Goal: Answer question/provide support

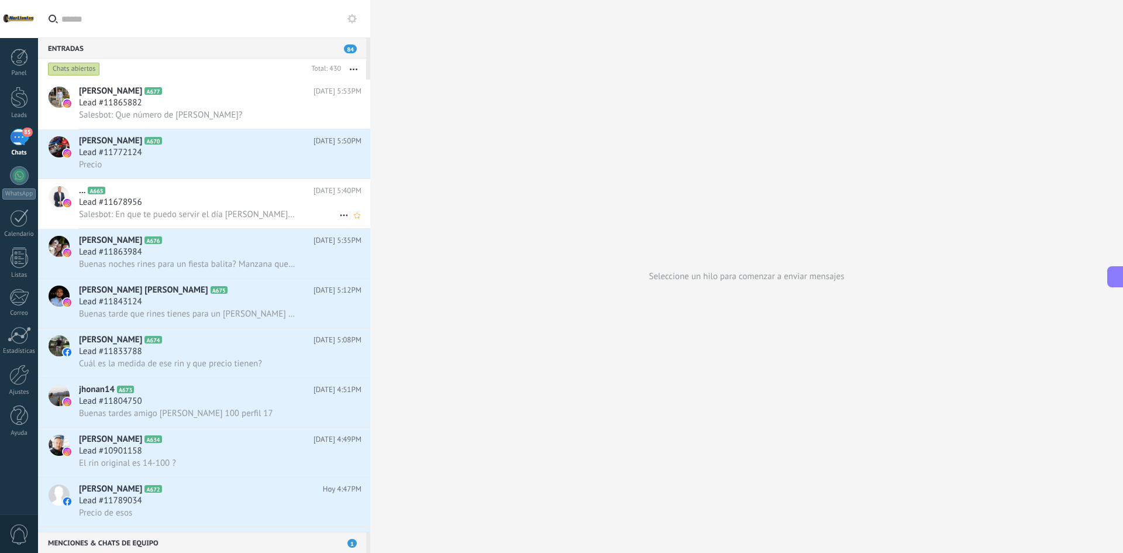
scroll to position [18, 0]
click at [228, 114] on h3 "Salesbot: Que número de [PERSON_NAME]?" at bounding box center [163, 115] width 169 height 12
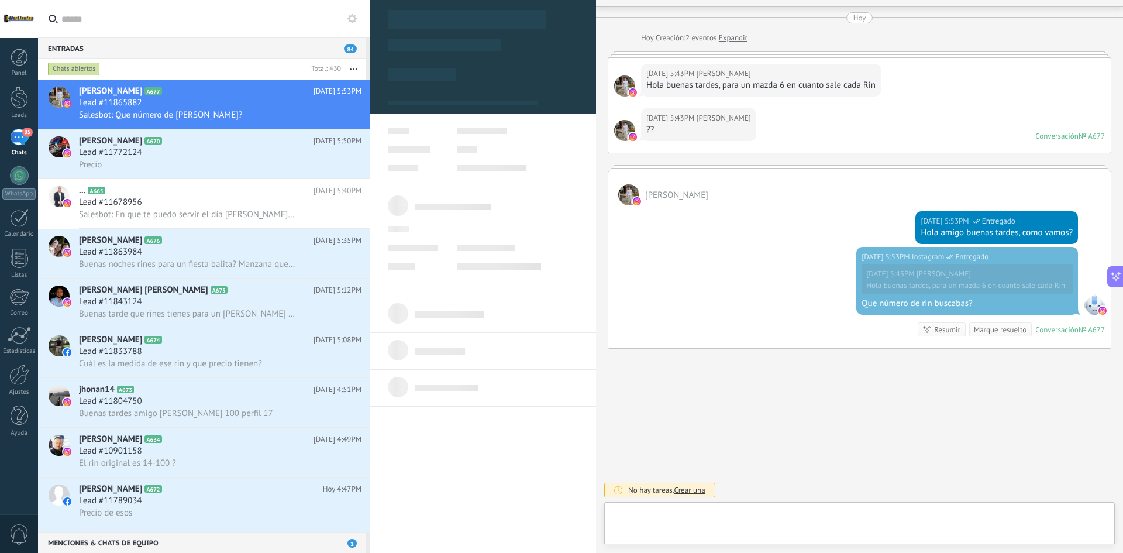
scroll to position [18, 0]
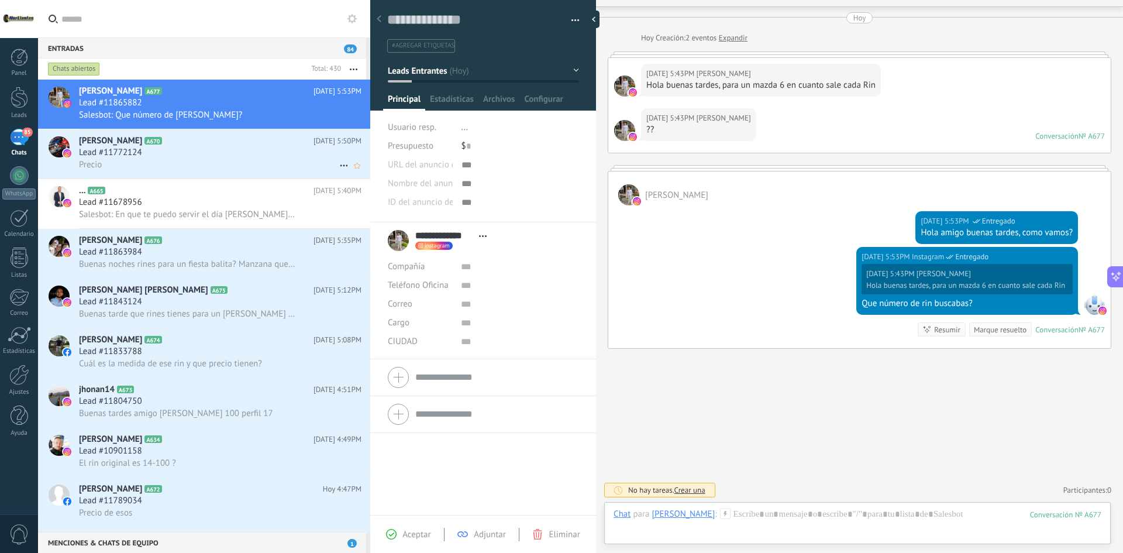
click at [176, 168] on div "Precio" at bounding box center [220, 164] width 282 height 12
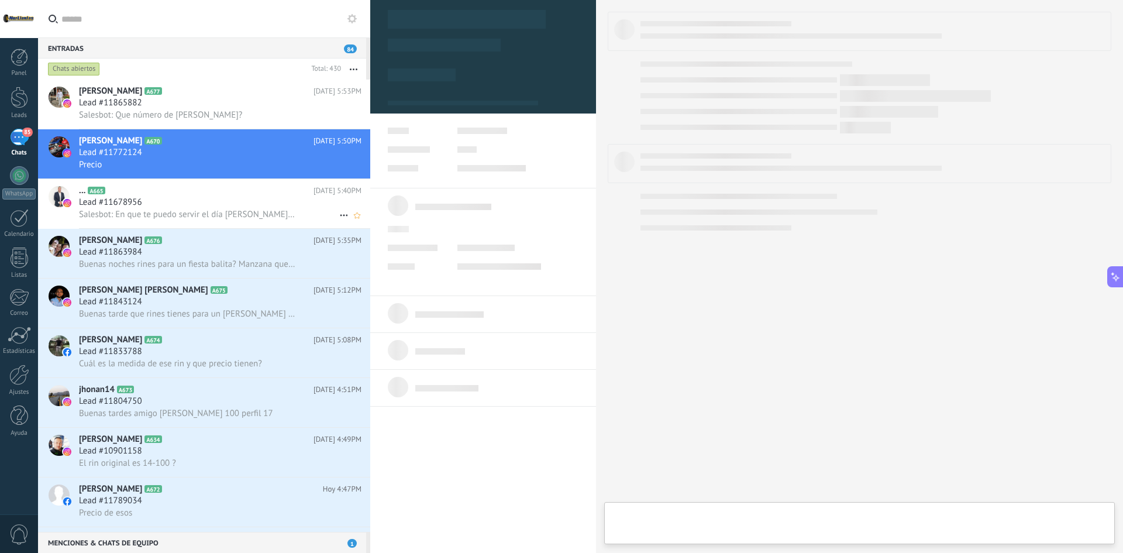
type textarea "**********"
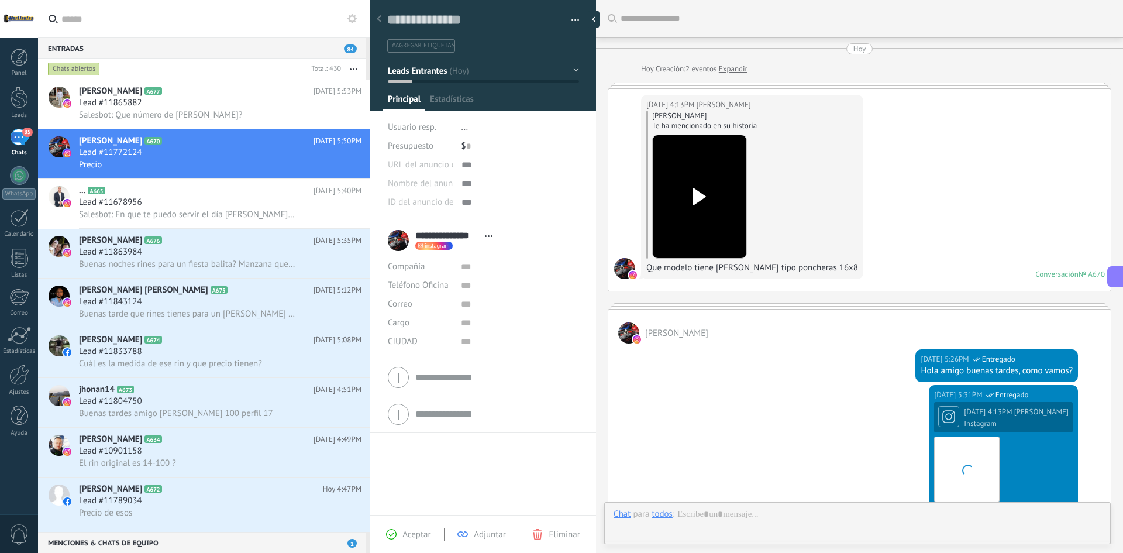
scroll to position [740, 0]
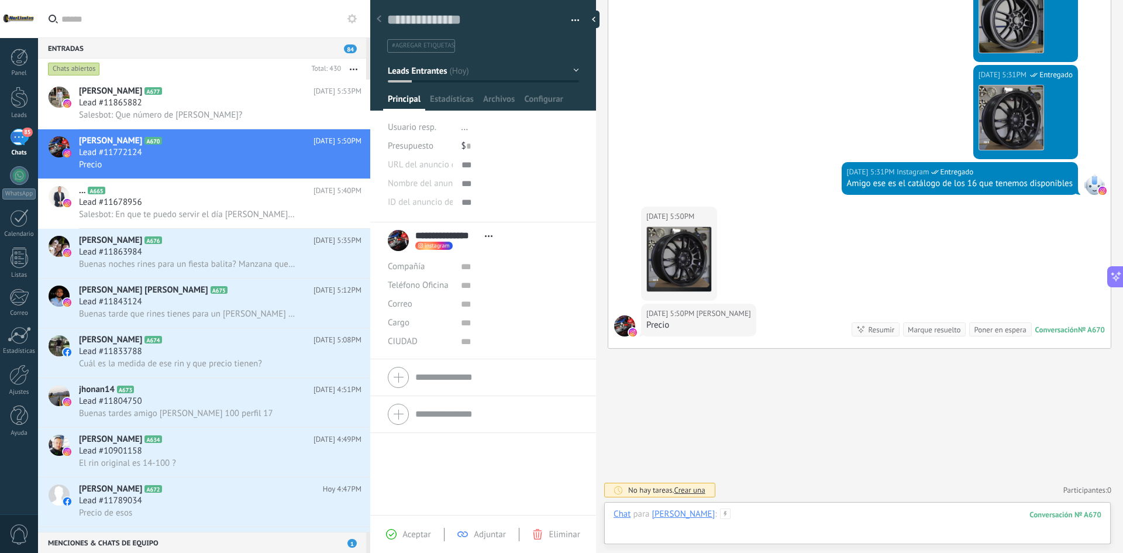
click at [836, 513] on div at bounding box center [857, 525] width 488 height 35
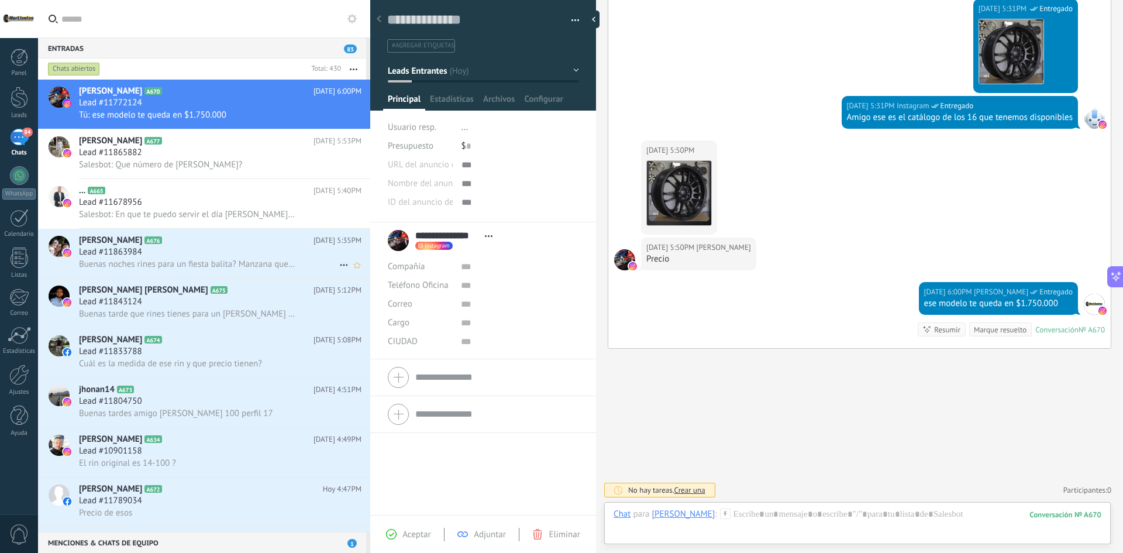
click at [242, 251] on div "Lead #11863984" at bounding box center [220, 252] width 282 height 12
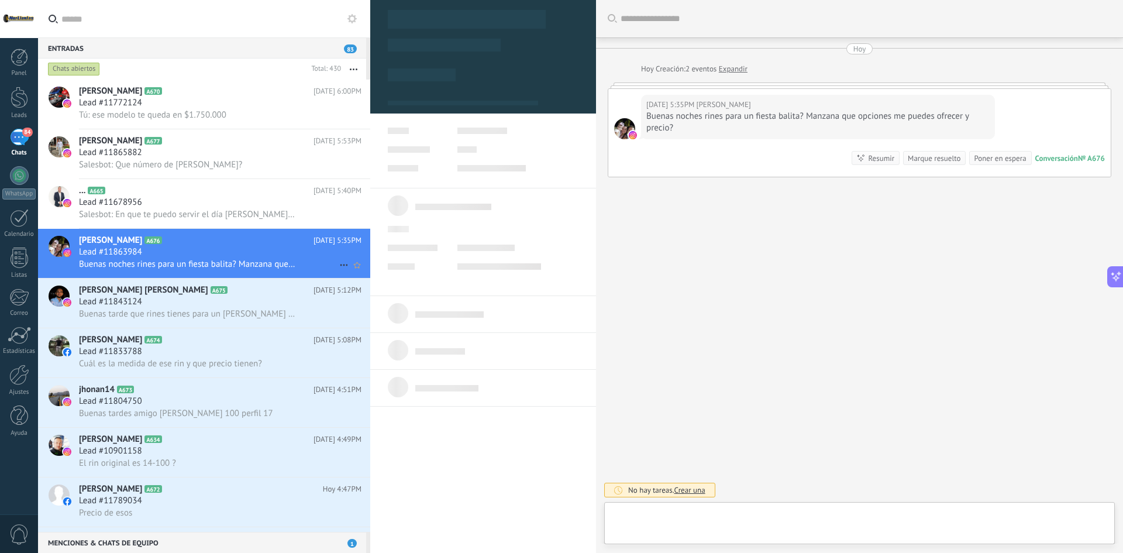
type textarea "**********"
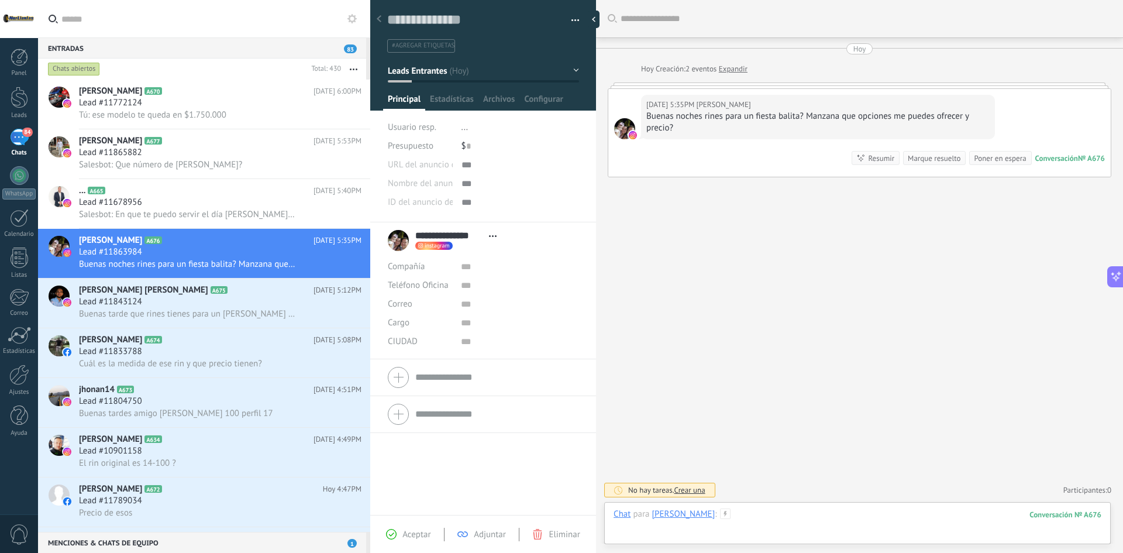
click at [812, 508] on div at bounding box center [857, 525] width 488 height 35
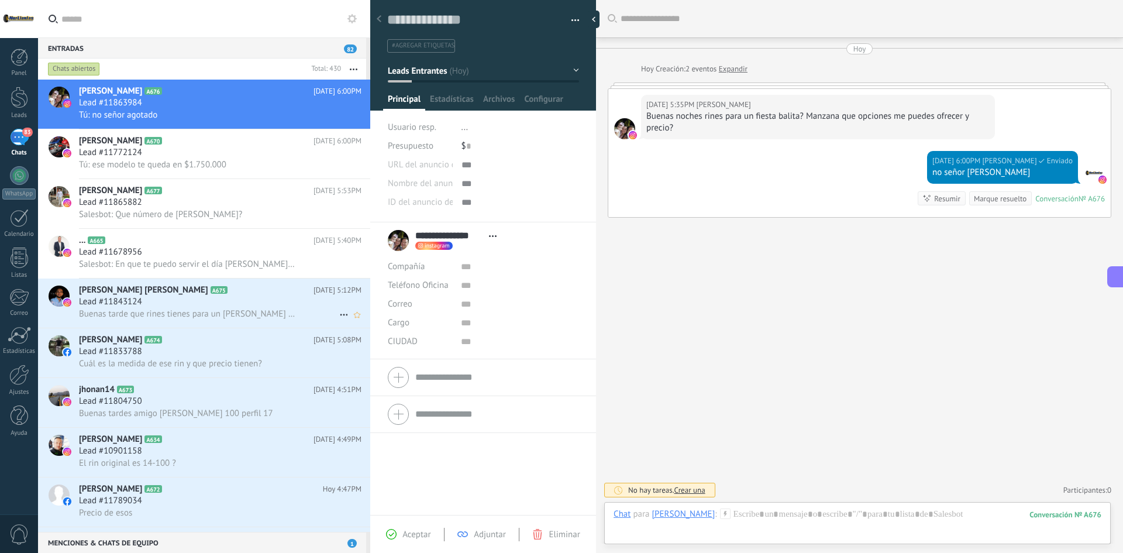
click at [171, 303] on div "Lead #11843124" at bounding box center [220, 302] width 282 height 12
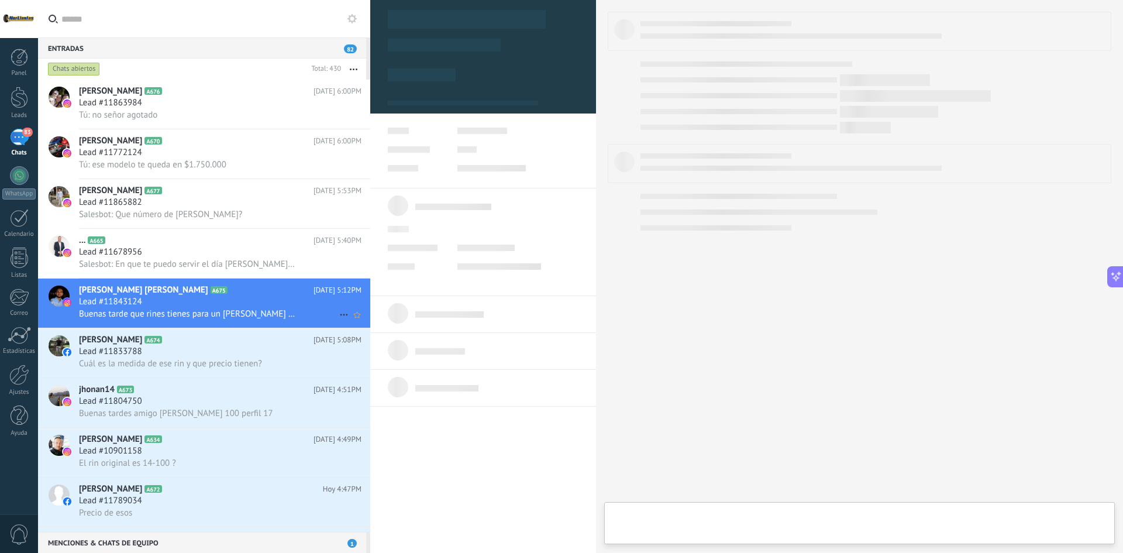
type textarea "**********"
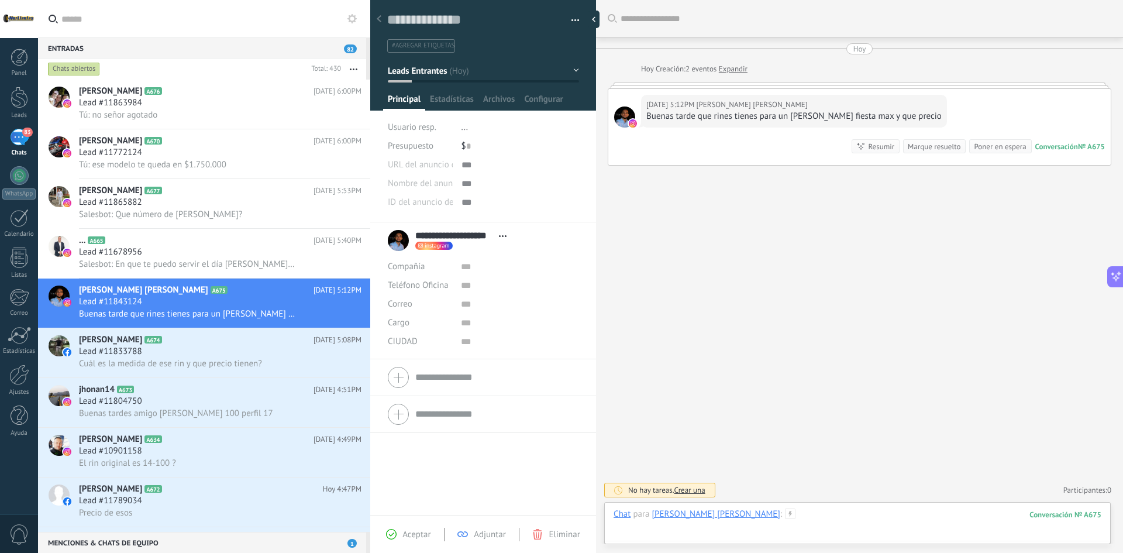
click at [818, 509] on div at bounding box center [857, 525] width 488 height 35
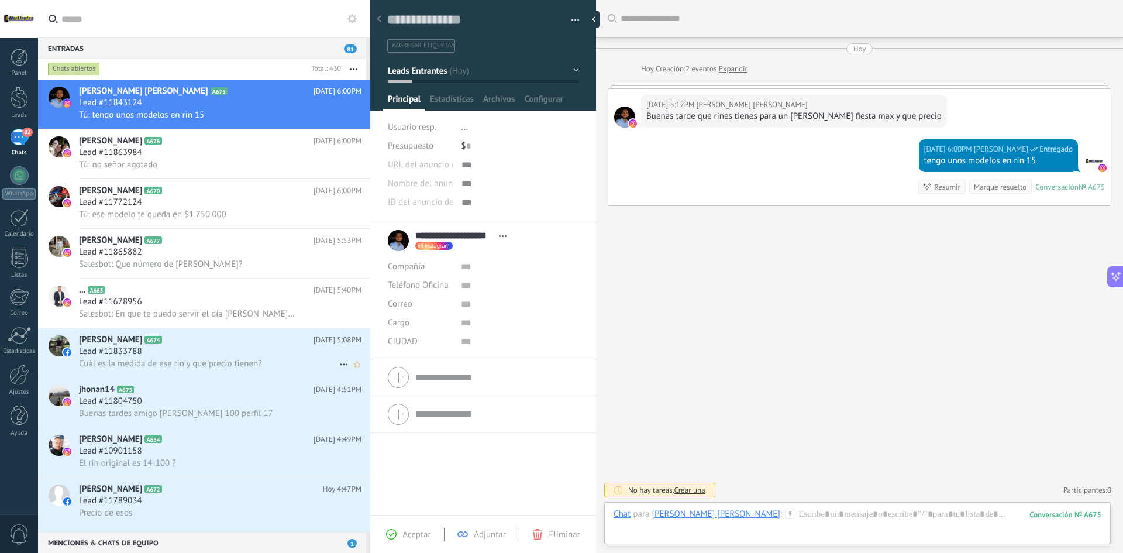
click at [223, 358] on span "Cuál es la medida de ese rin y que precio tienen?" at bounding box center [170, 363] width 183 height 11
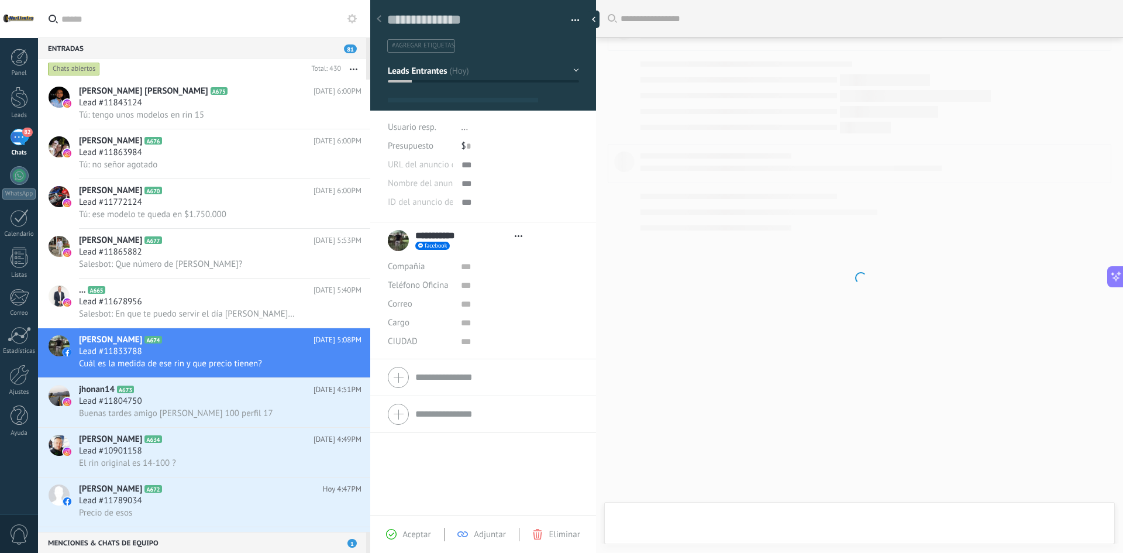
type textarea "**********"
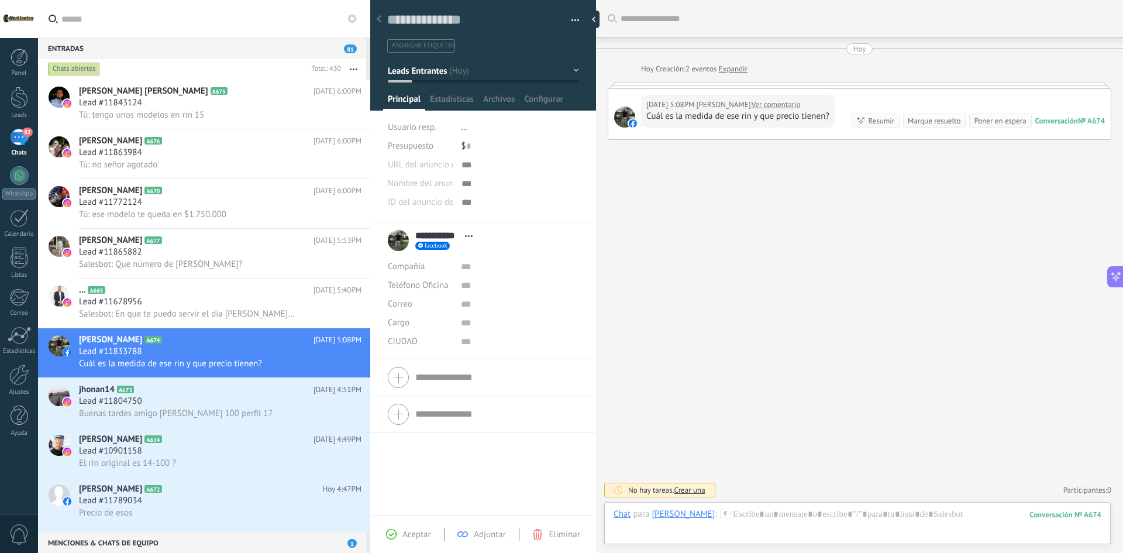
click at [751, 102] on link "Ver comentario" at bounding box center [775, 105] width 49 height 12
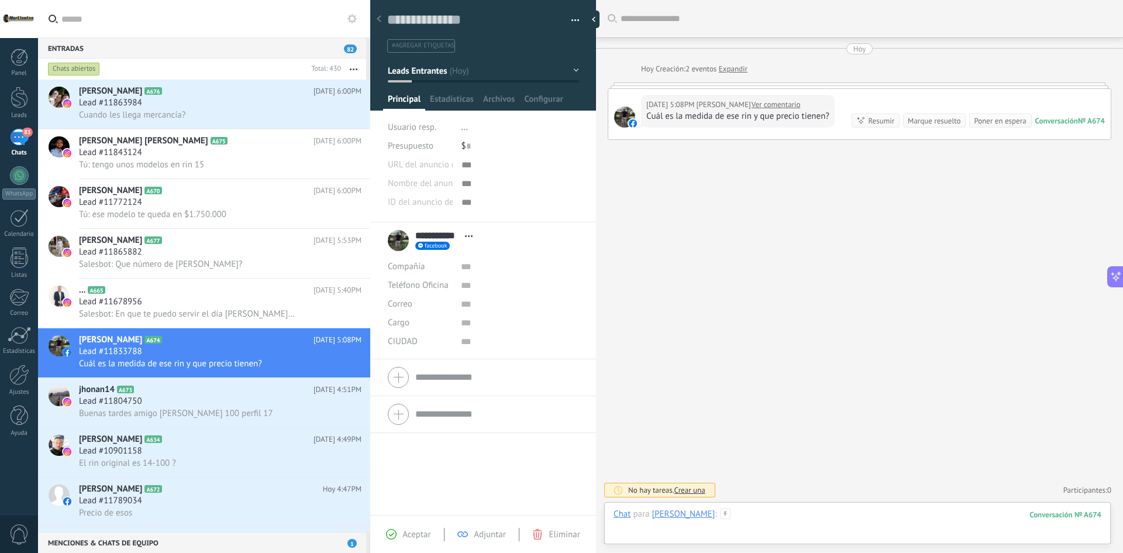
click at [844, 522] on div at bounding box center [857, 525] width 488 height 35
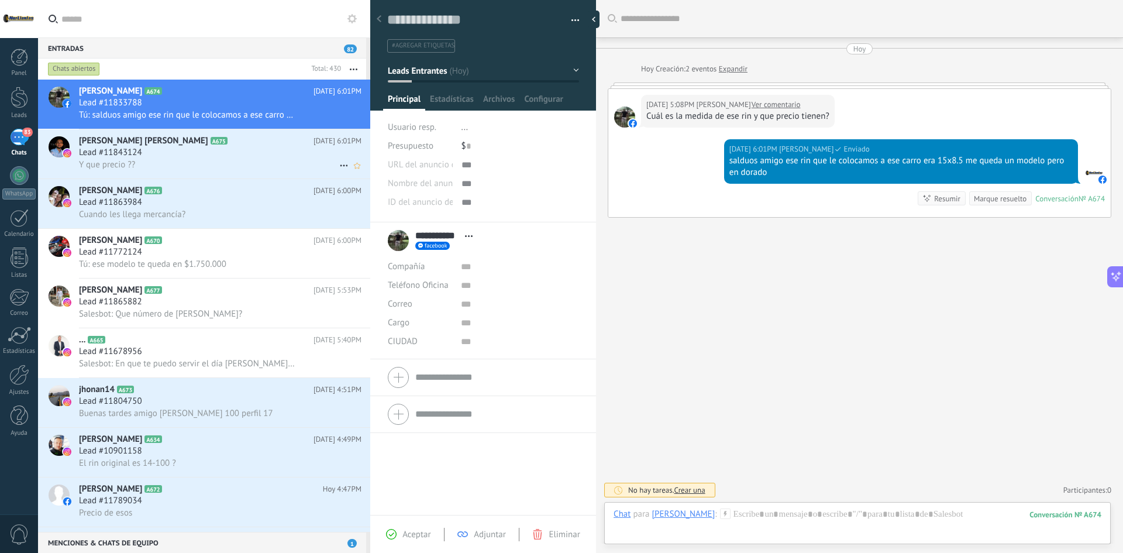
click at [226, 167] on div "Y que precio ??" at bounding box center [220, 164] width 282 height 12
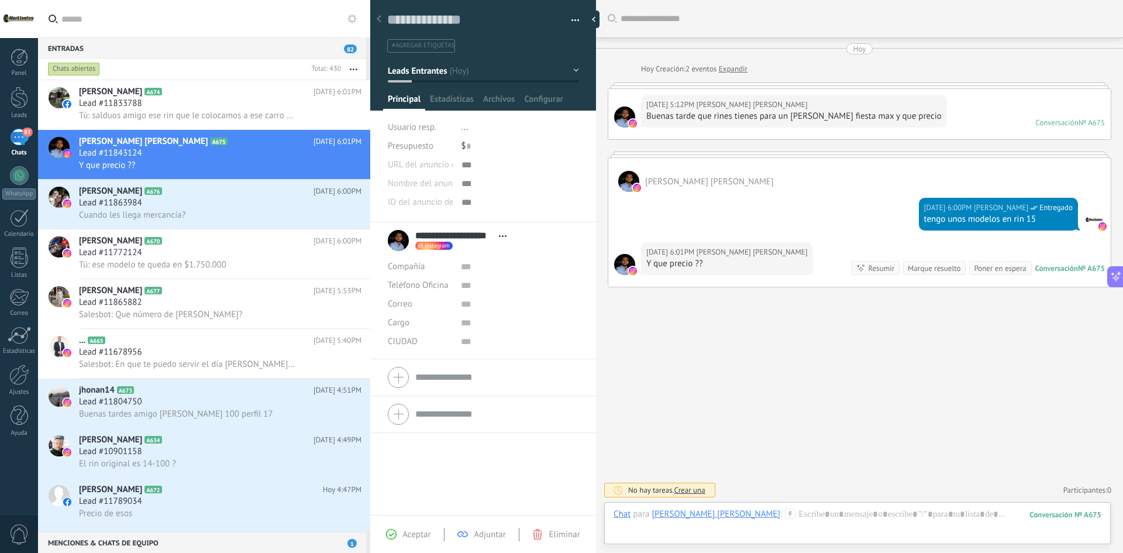
scroll to position [234, 0]
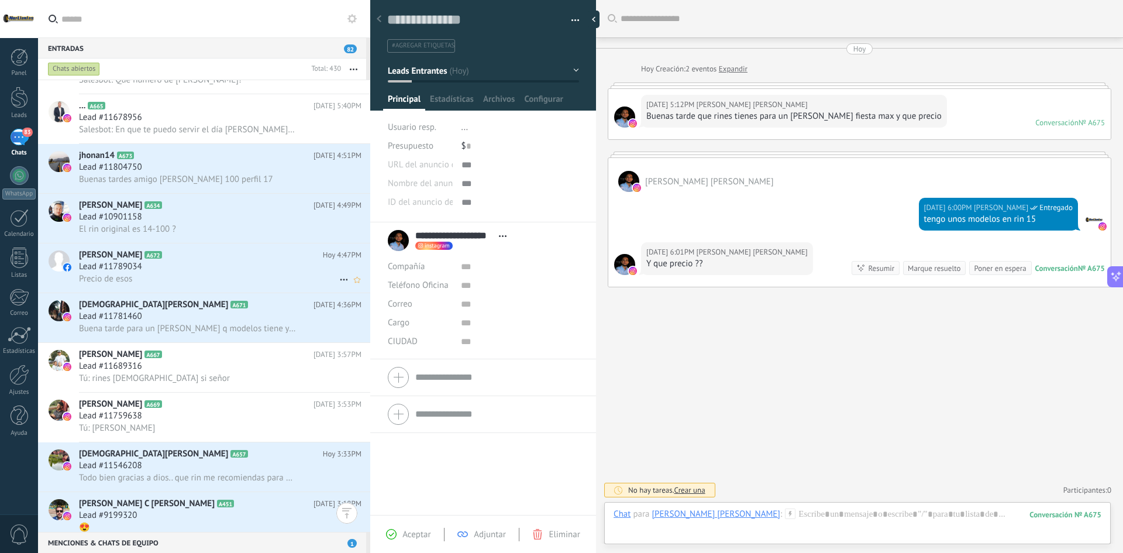
click at [239, 275] on div "Precio de esos" at bounding box center [220, 278] width 282 height 12
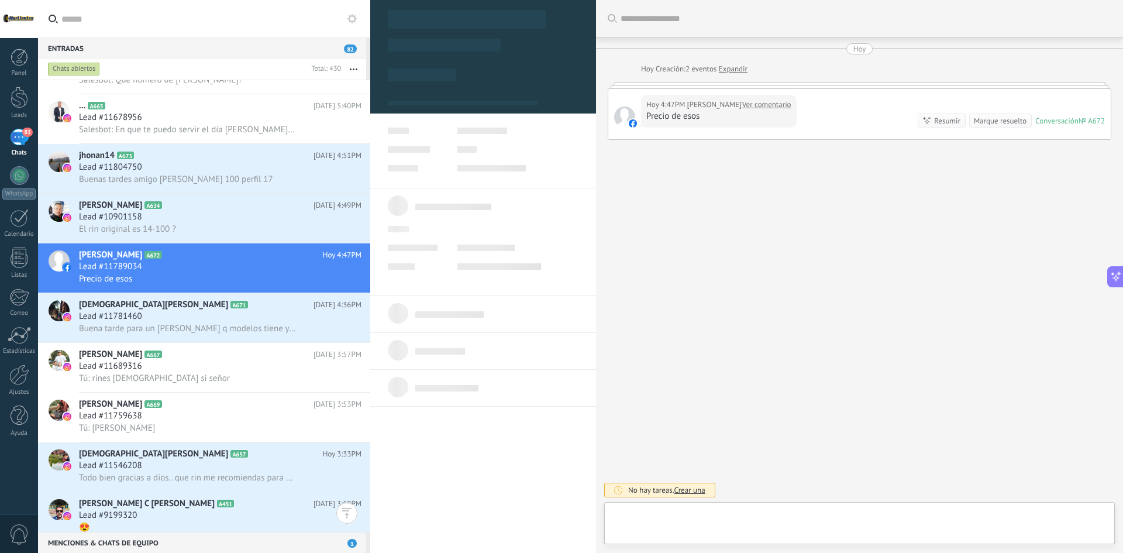
scroll to position [18, 0]
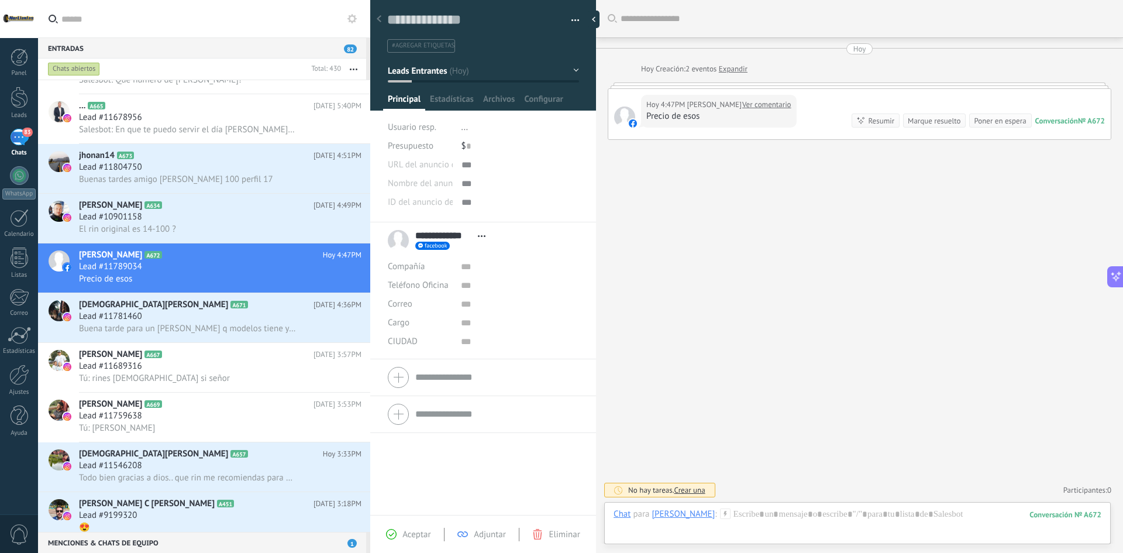
click at [763, 107] on link "Ver comentario" at bounding box center [766, 105] width 49 height 12
click at [706, 105] on span "[PERSON_NAME]" at bounding box center [714, 105] width 54 height 12
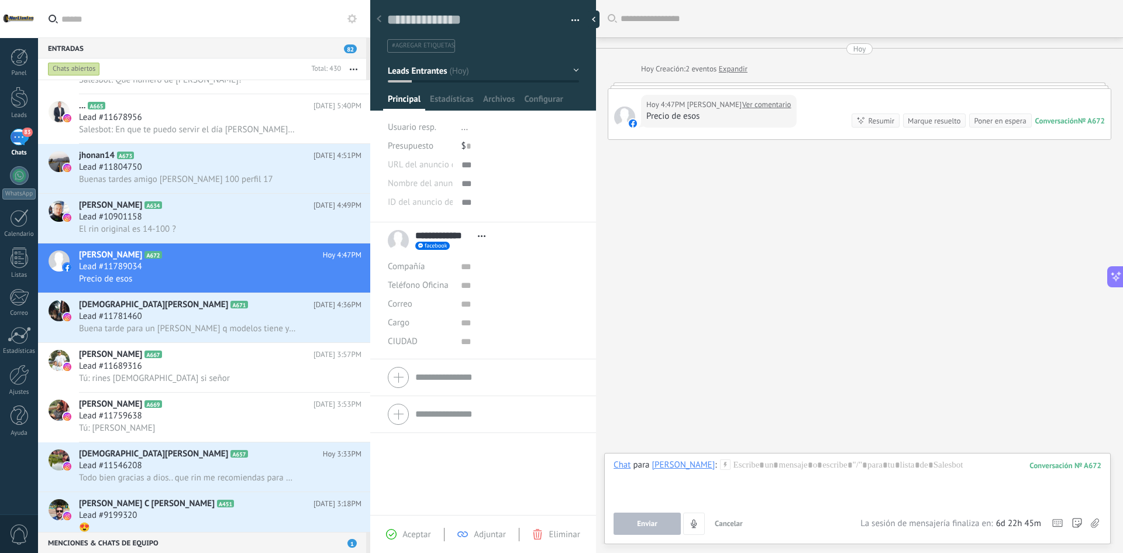
click at [699, 104] on span "[PERSON_NAME]" at bounding box center [714, 105] width 54 height 12
drag, startPoint x: 689, startPoint y: 109, endPoint x: 658, endPoint y: 132, distance: 39.0
click at [658, 131] on div "[DATE] 4:47PM [PERSON_NAME] Ver comentario Precio de esos Conversación № A672 C…" at bounding box center [859, 114] width 502 height 50
drag, startPoint x: 732, startPoint y: 130, endPoint x: 737, endPoint y: 130, distance: 5.9
click at [732, 130] on div "[DATE] 4:47PM [PERSON_NAME] Ver comentario Precio de esos Conversación № A672 C…" at bounding box center [859, 114] width 502 height 50
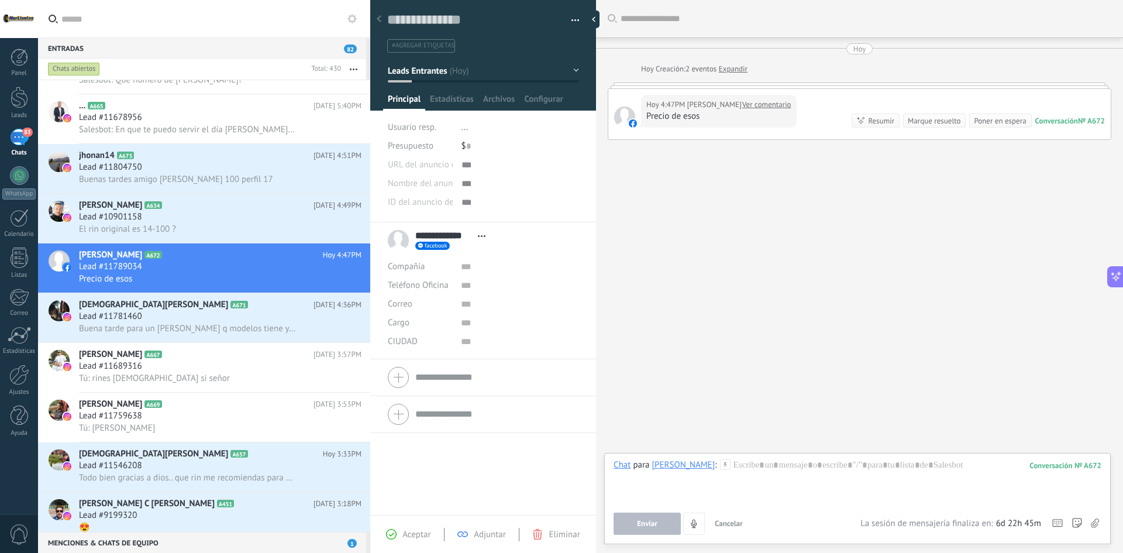
click at [1071, 115] on div "Conversación № A672 Conversación № A672 Resumir Resumir Marque resuelto Poner e…" at bounding box center [977, 120] width 253 height 14
click at [1070, 118] on div "Conversación" at bounding box center [1056, 121] width 43 height 10
click at [1115, 274] on button at bounding box center [1115, 276] width 16 height 21
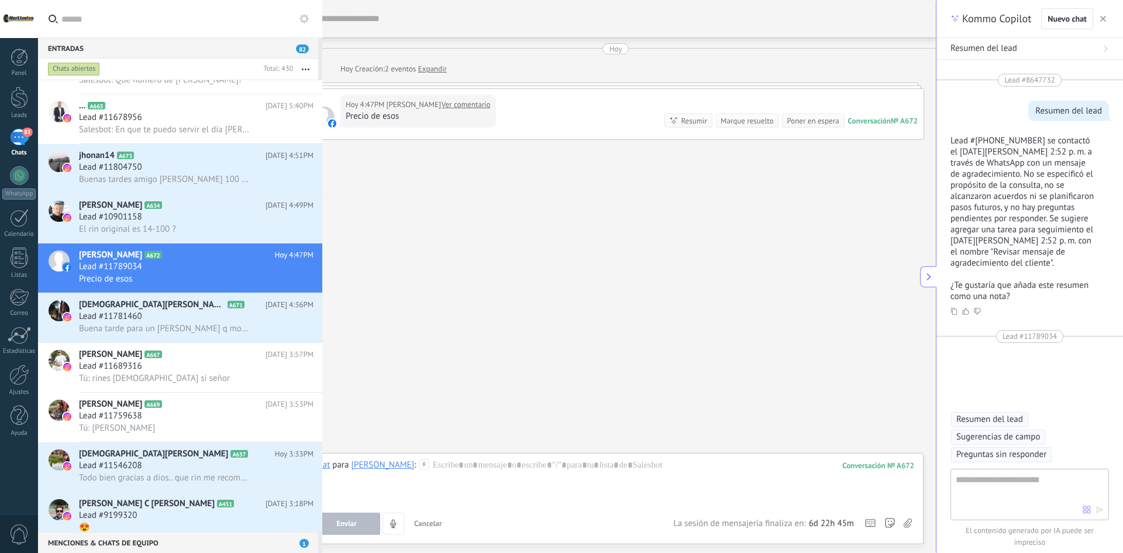
type textarea "**********"
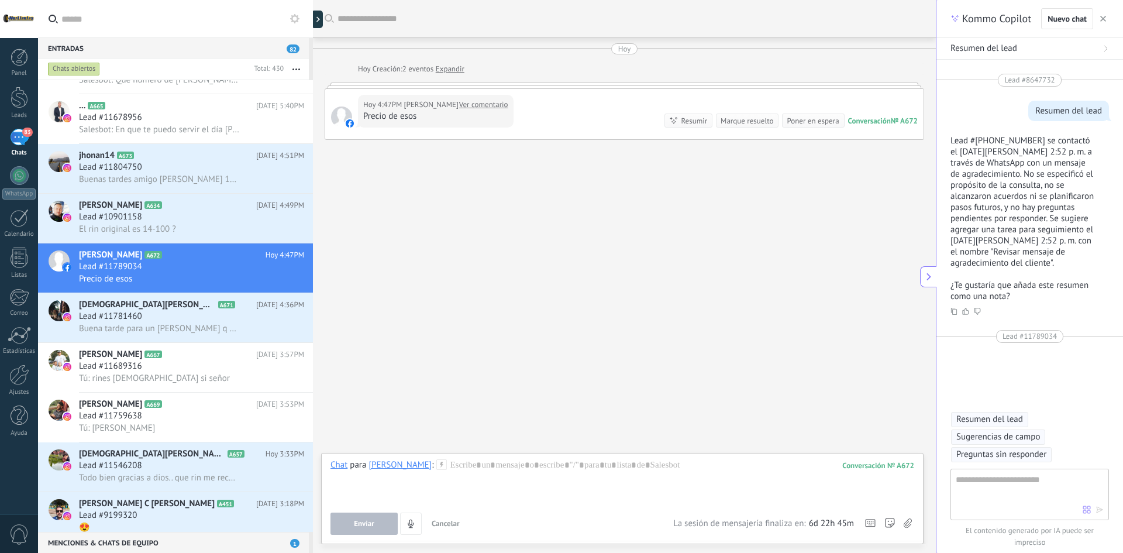
scroll to position [53, 0]
click at [1102, 19] on use "button" at bounding box center [1103, 19] width 6 height 6
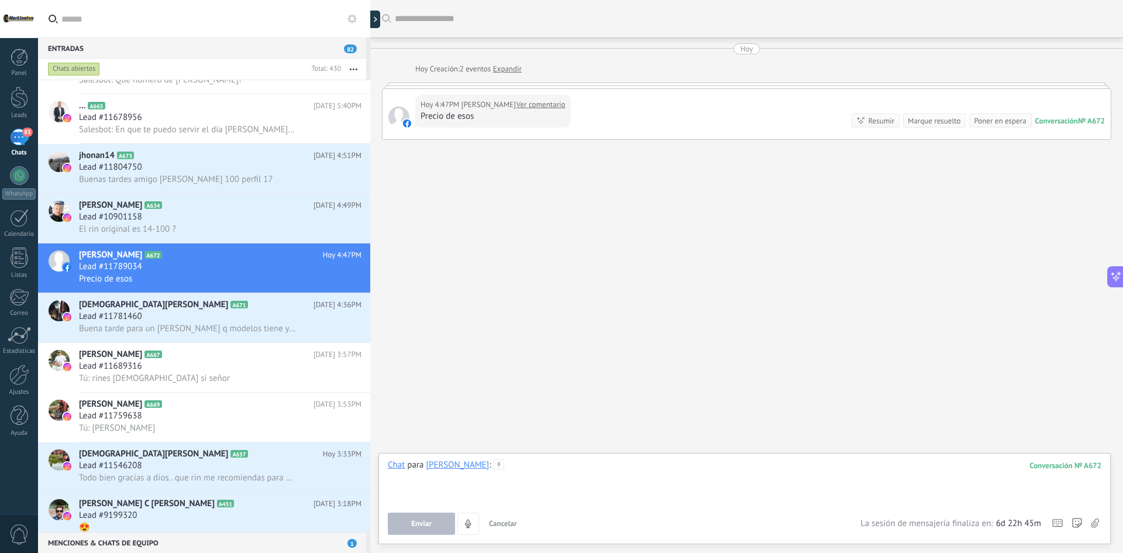
click at [577, 466] on div at bounding box center [744, 481] width 713 height 44
